Goal: Use online tool/utility

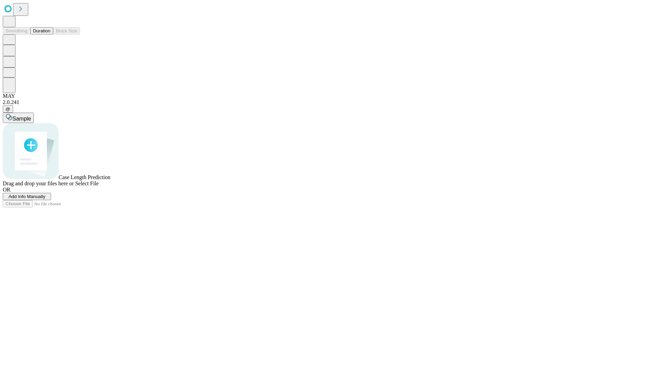
click at [50, 34] on button "Duration" at bounding box center [41, 30] width 23 height 7
click at [31, 116] on span "Sample" at bounding box center [21, 119] width 19 height 6
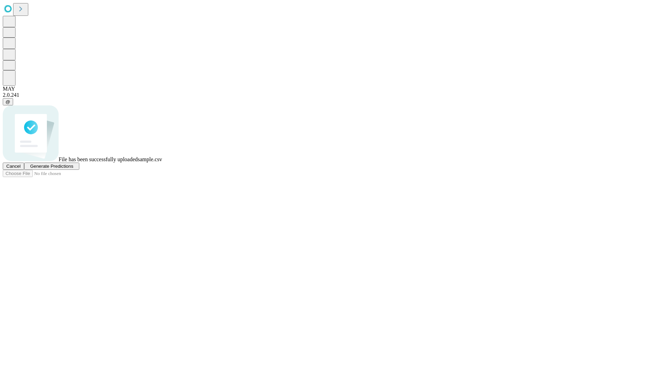
click at [73, 169] on span "Generate Predictions" at bounding box center [51, 166] width 43 height 5
